Goal: Task Accomplishment & Management: Manage account settings

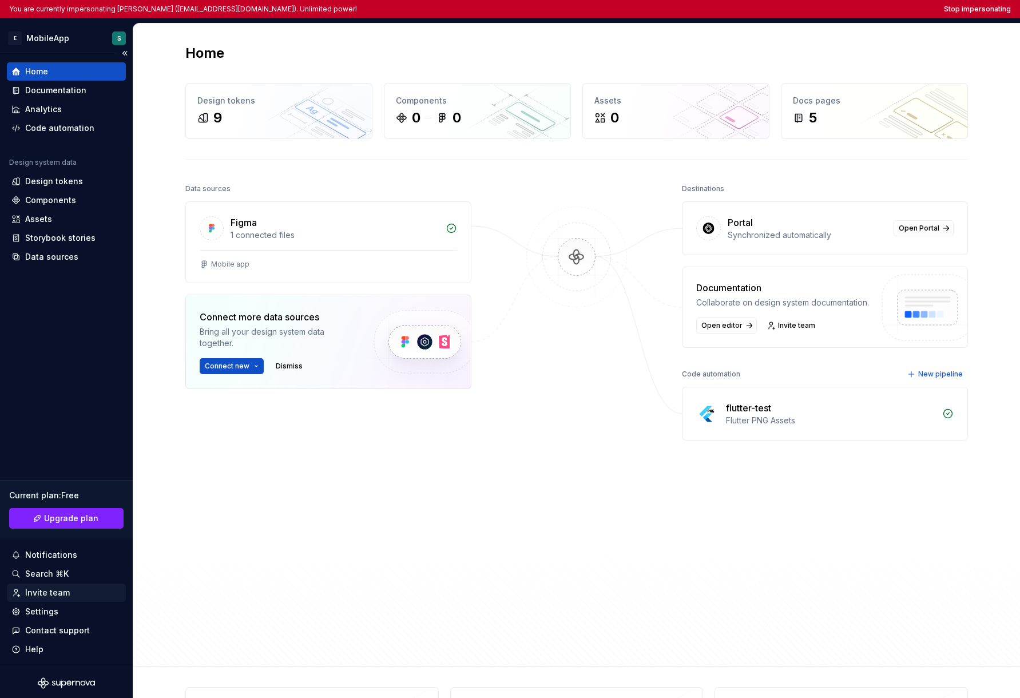
click at [66, 597] on div "Invite team" at bounding box center [47, 592] width 45 height 11
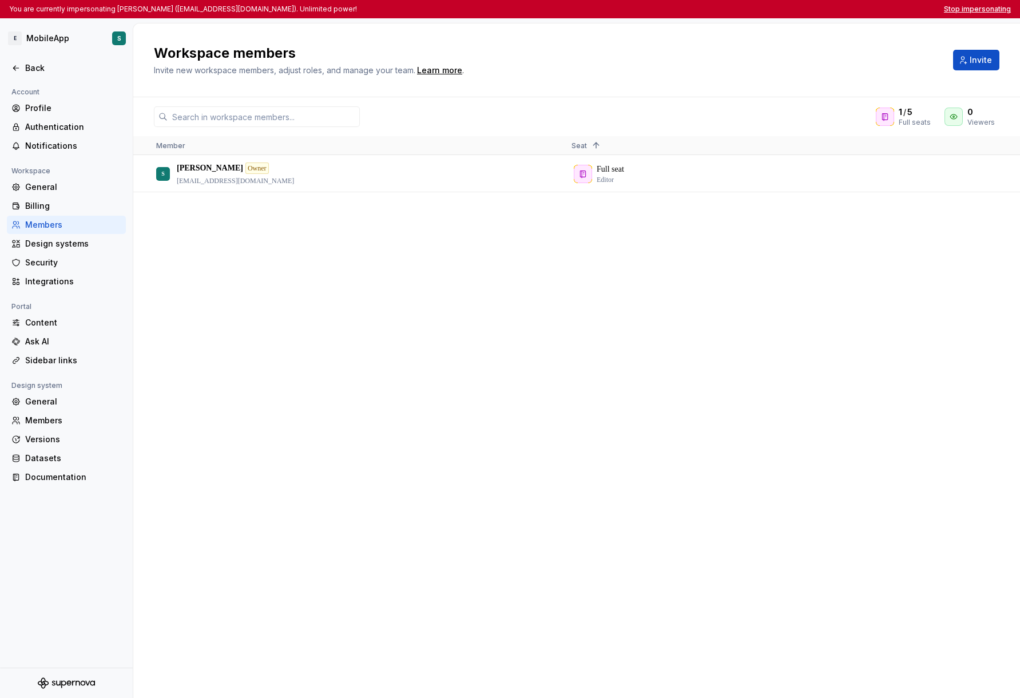
click at [963, 9] on button "Stop impersonating" at bounding box center [977, 9] width 67 height 9
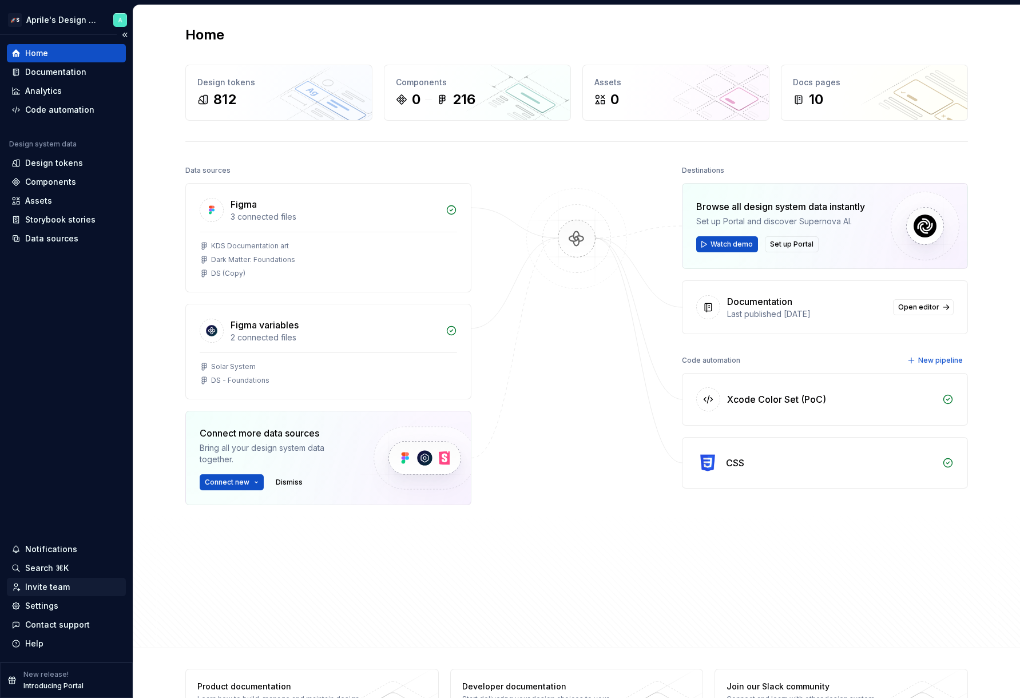
click at [59, 585] on div "Invite team" at bounding box center [47, 586] width 45 height 11
